Goal: Task Accomplishment & Management: Manage account settings

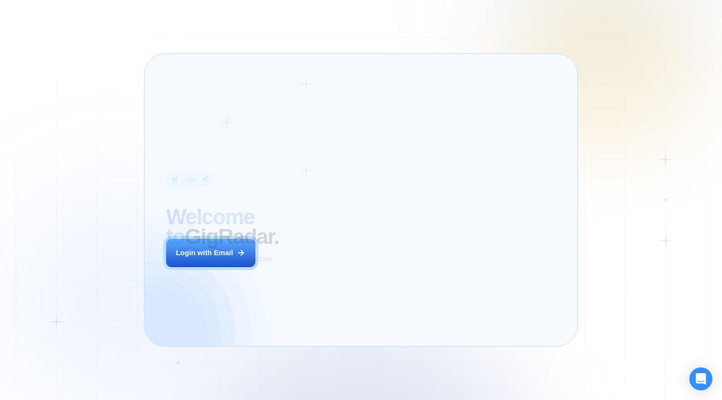
click at [339, 268] on div "Login ‍ Welcome to GigRadar. AI Business Manager for Agencies Login with Email" at bounding box center [248, 200] width 186 height 271
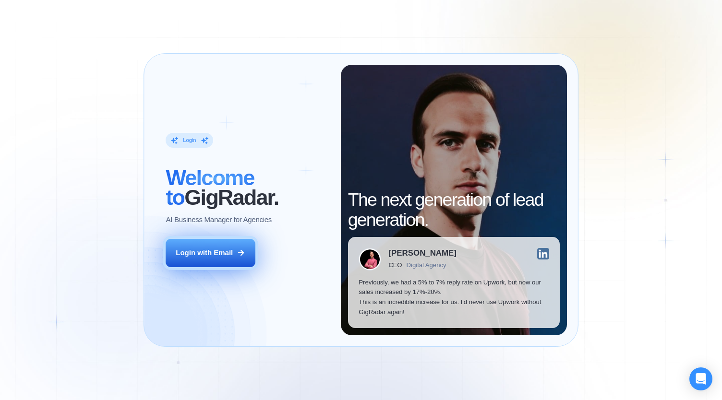
click at [240, 259] on button "Login with Email" at bounding box center [210, 253] width 89 height 28
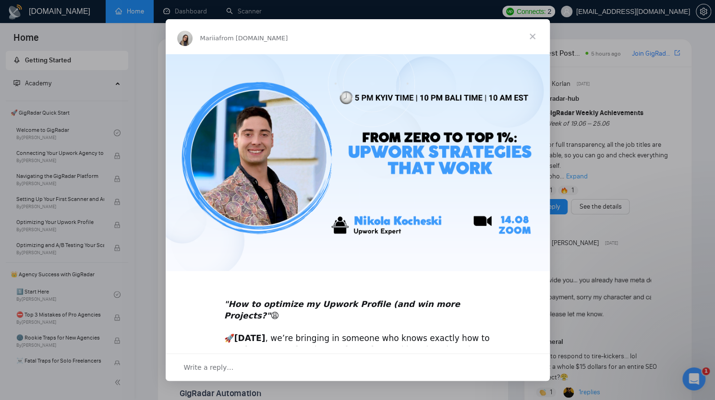
click at [535, 35] on span "Close" at bounding box center [532, 36] width 35 height 35
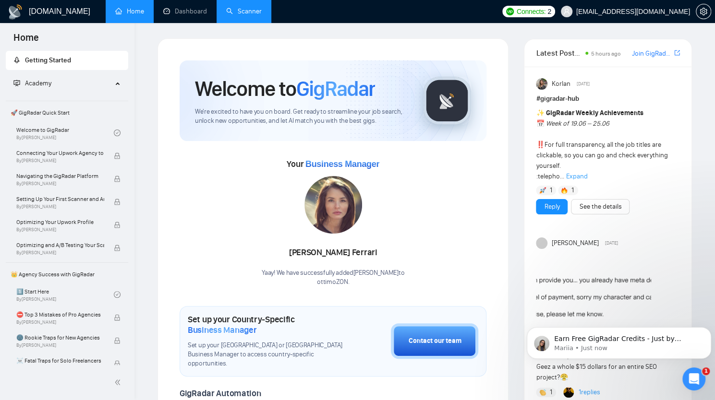
click at [229, 13] on link "Scanner" at bounding box center [244, 11] width 36 height 8
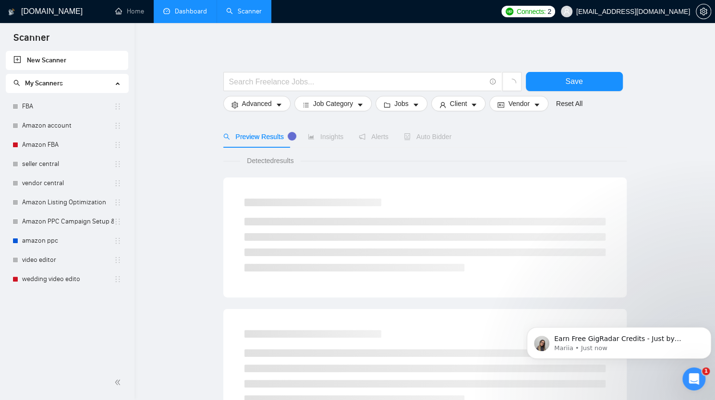
click at [173, 9] on link "Dashboard" at bounding box center [185, 11] width 44 height 8
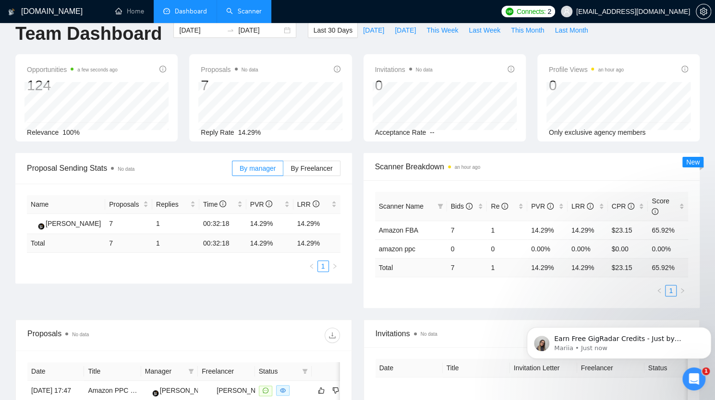
scroll to position [16, 0]
click at [245, 12] on link "Scanner" at bounding box center [244, 11] width 36 height 8
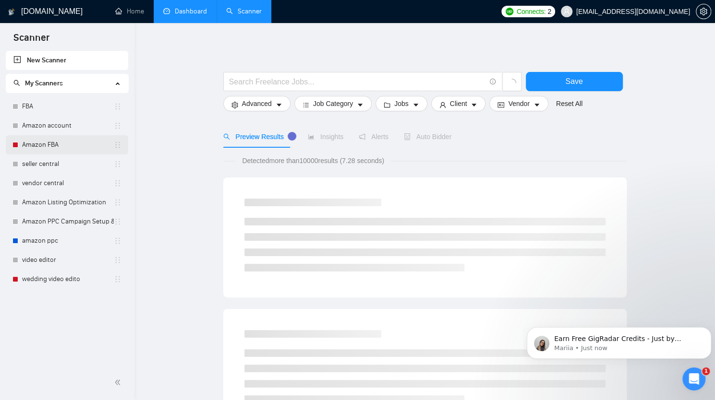
click at [75, 145] on link "Amazon FBA" at bounding box center [68, 144] width 92 height 19
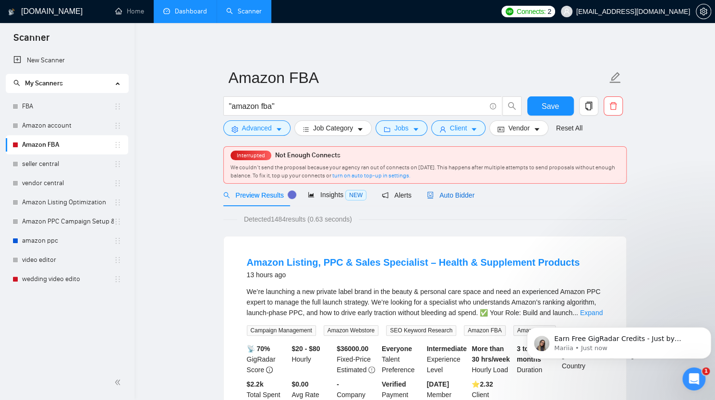
click at [430, 195] on span "Auto Bidder" at bounding box center [451, 196] width 48 height 8
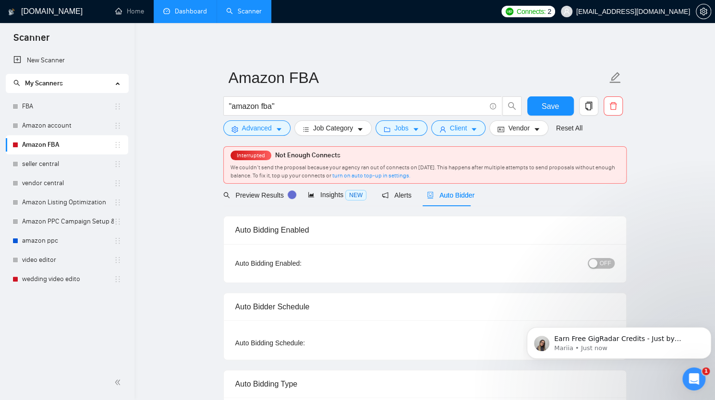
checkbox input "true"
click at [601, 264] on button "OFF" at bounding box center [601, 263] width 27 height 11
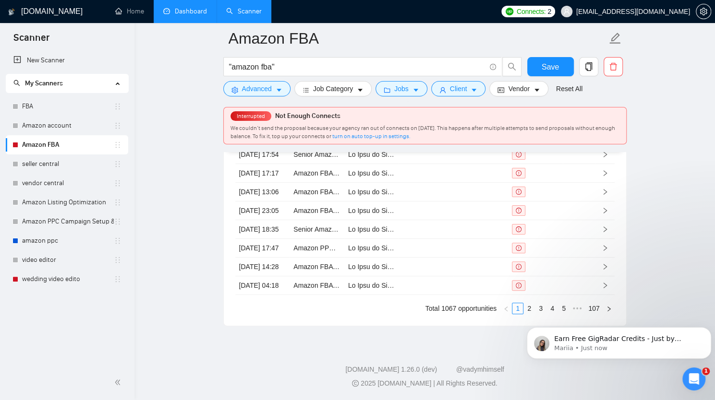
scroll to position [2260, 0]
click at [554, 67] on span "Save" at bounding box center [550, 67] width 17 height 12
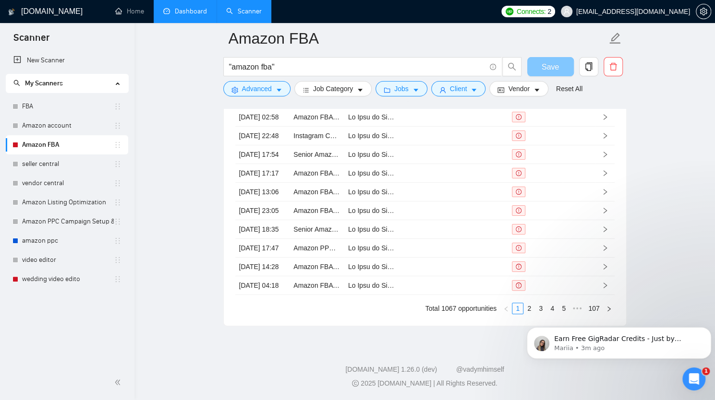
scroll to position [2222, 0]
checkbox input "true"
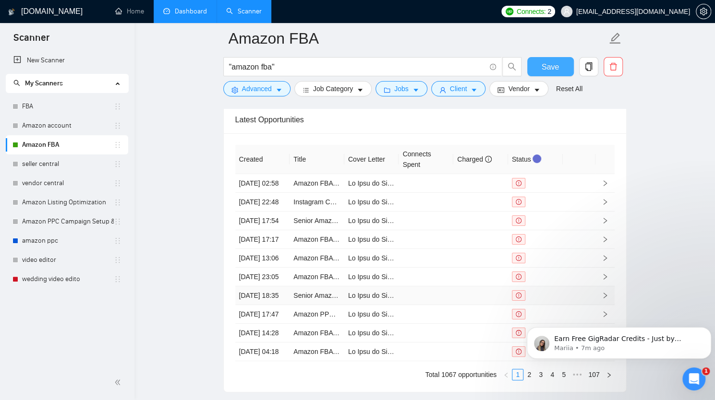
scroll to position [2058, 0]
